Goal: Task Accomplishment & Management: Manage account settings

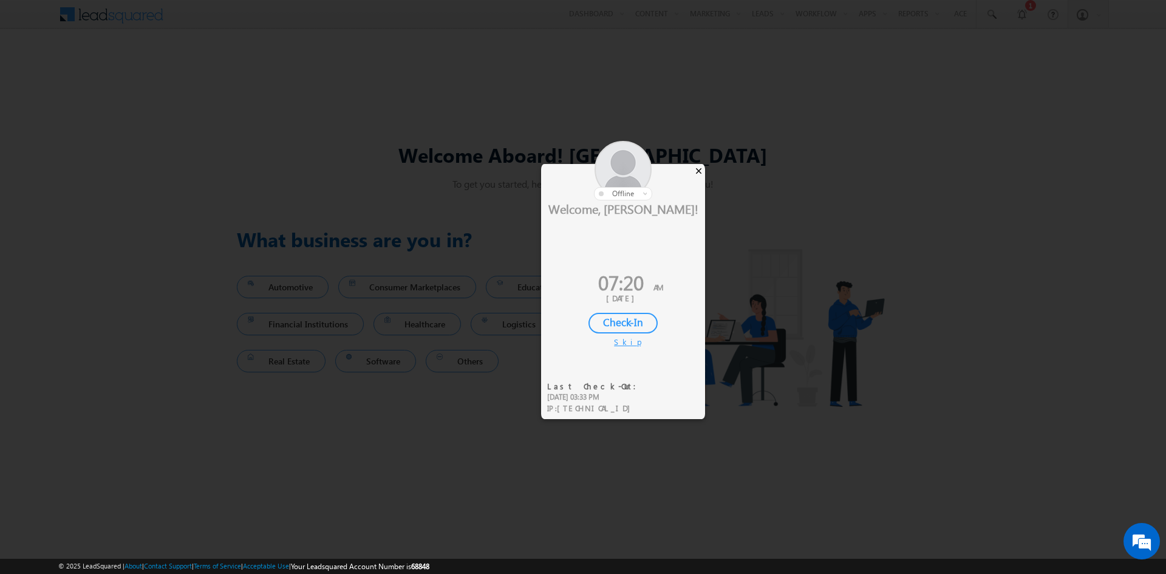
click at [695, 171] on div "×" at bounding box center [698, 170] width 13 height 13
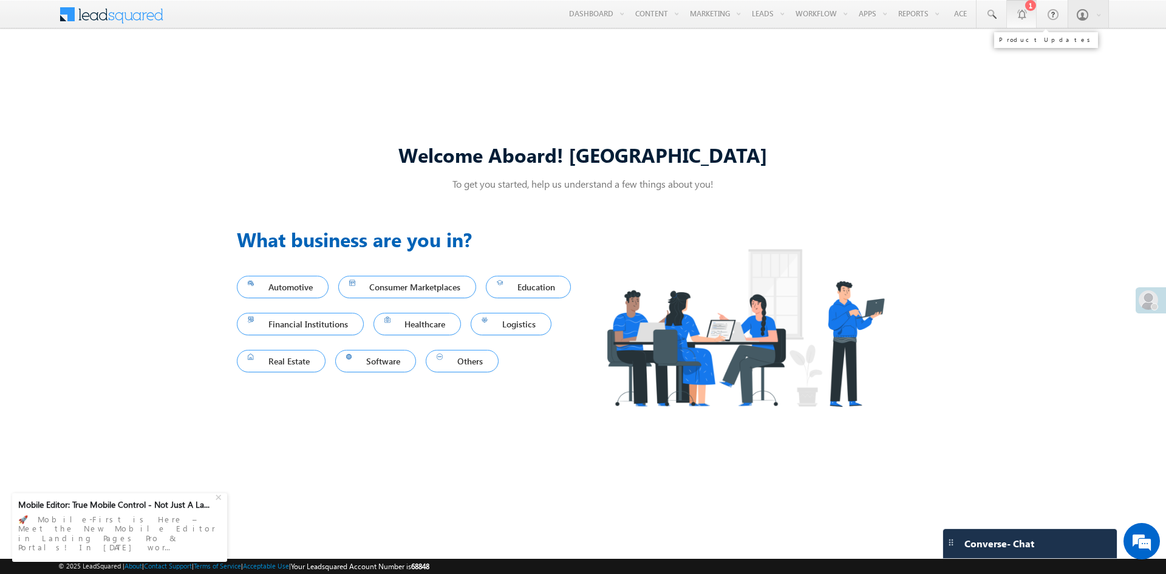
click at [1024, 16] on div at bounding box center [1021, 14] width 12 height 12
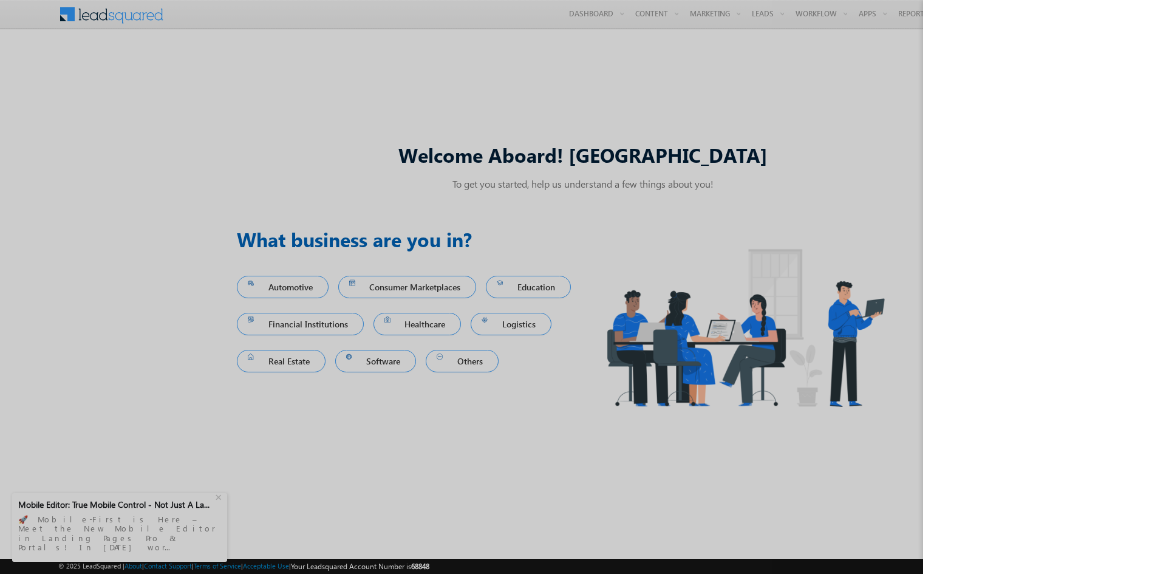
click at [813, 119] on div at bounding box center [583, 287] width 1166 height 574
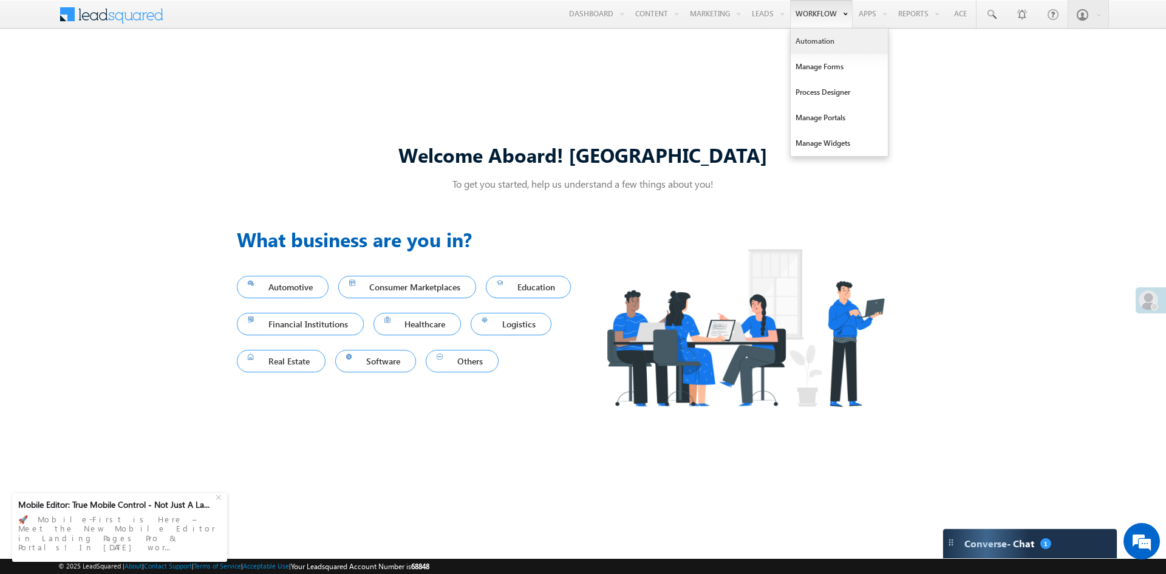
click at [809, 44] on link "Automation" at bounding box center [839, 42] width 97 height 26
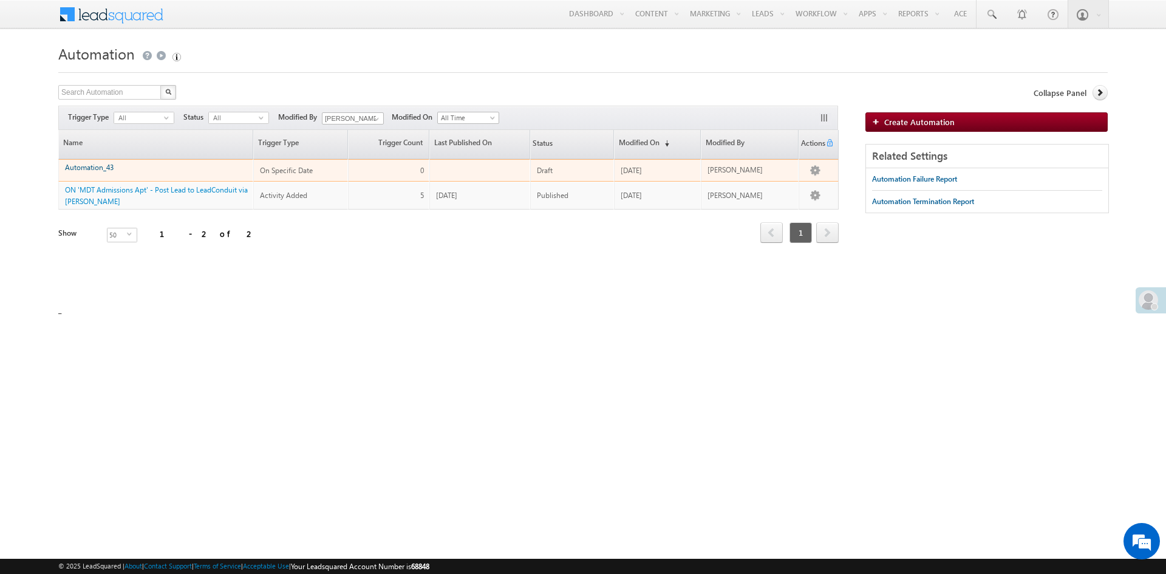
click at [95, 166] on link "Automation_43" at bounding box center [89, 167] width 49 height 9
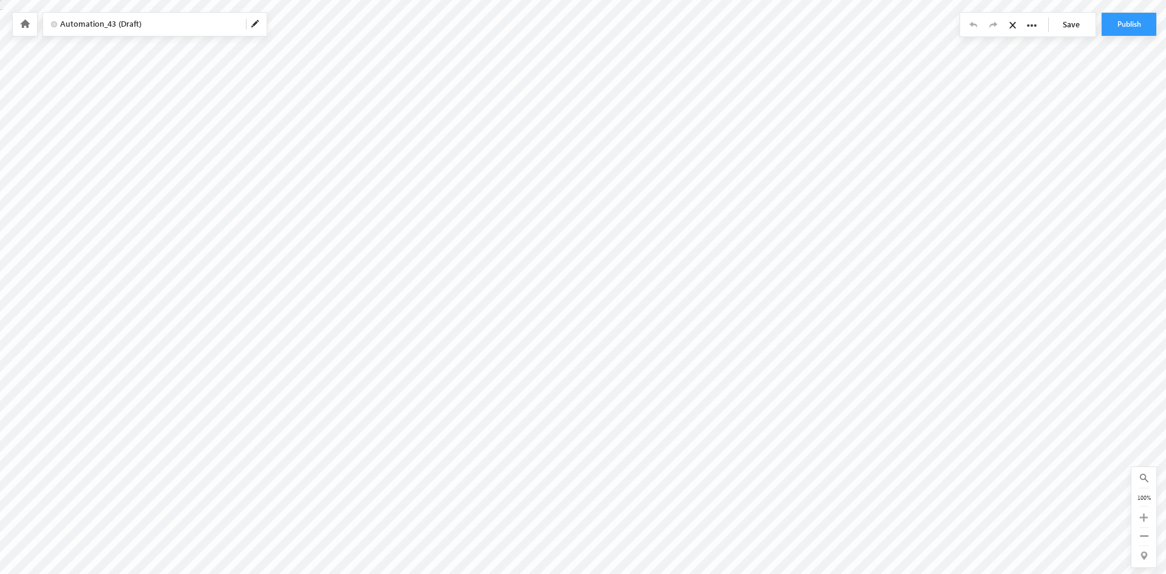
radio input "true"
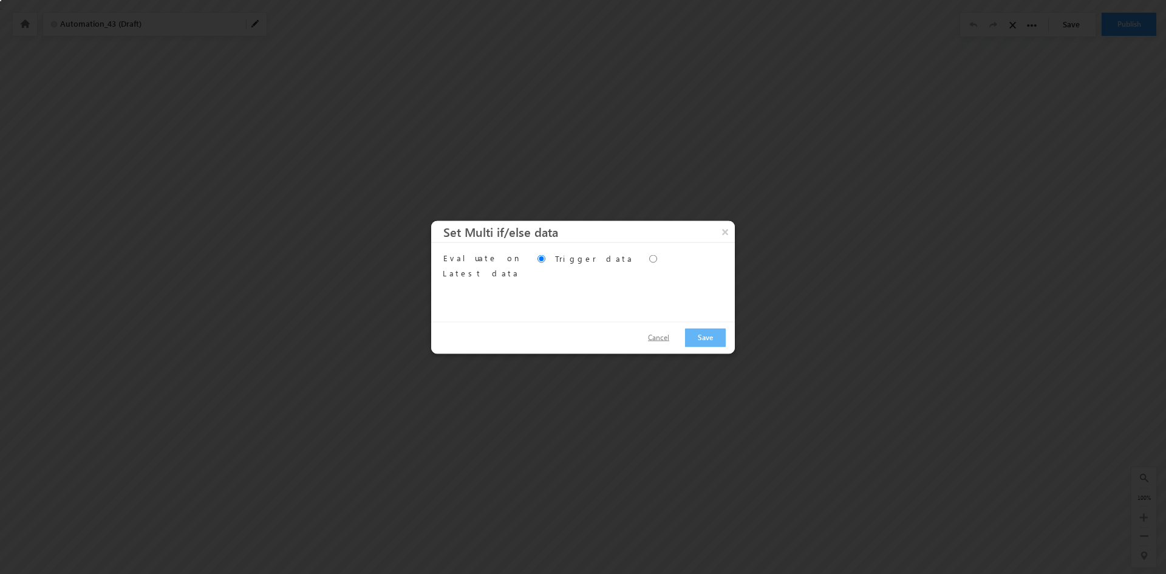
click at [666, 340] on button "Cancel" at bounding box center [659, 338] width 46 height 18
drag, startPoint x: 446, startPoint y: 233, endPoint x: 507, endPoint y: 256, distance: 65.5
click at [588, 238] on h3 "Set Multi if/else data" at bounding box center [588, 230] width 291 height 21
click at [655, 340] on button "Cancel" at bounding box center [659, 338] width 46 height 18
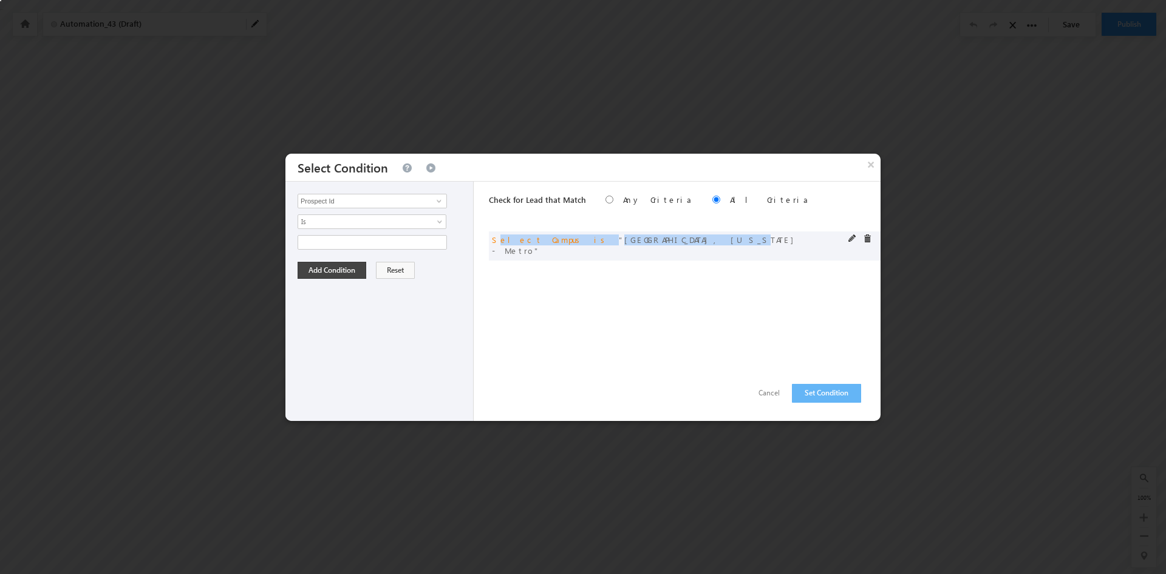
drag, startPoint x: 495, startPoint y: 241, endPoint x: 678, endPoint y: 240, distance: 182.8
click at [662, 240] on div "and Select Campus is [GEOGRAPHIC_DATA], [US_STATE] - Metro" at bounding box center [685, 245] width 392 height 29
drag, startPoint x: 697, startPoint y: 301, endPoint x: 731, endPoint y: 368, distance: 75.8
click at [695, 304] on div "Check for Lead that Match Any Criteria All Criteria Note that the current trigg…" at bounding box center [685, 301] width 392 height 239
click at [761, 396] on button "Cancel" at bounding box center [769, 393] width 46 height 18
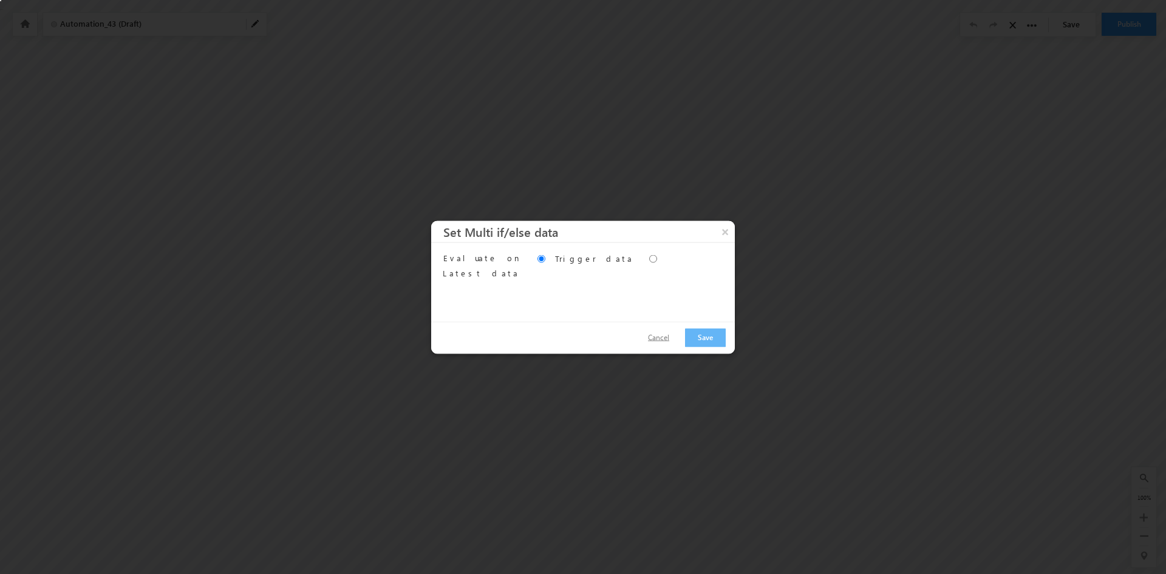
click at [670, 340] on button "Cancel" at bounding box center [659, 338] width 46 height 18
